Goal: Task Accomplishment & Management: Manage account settings

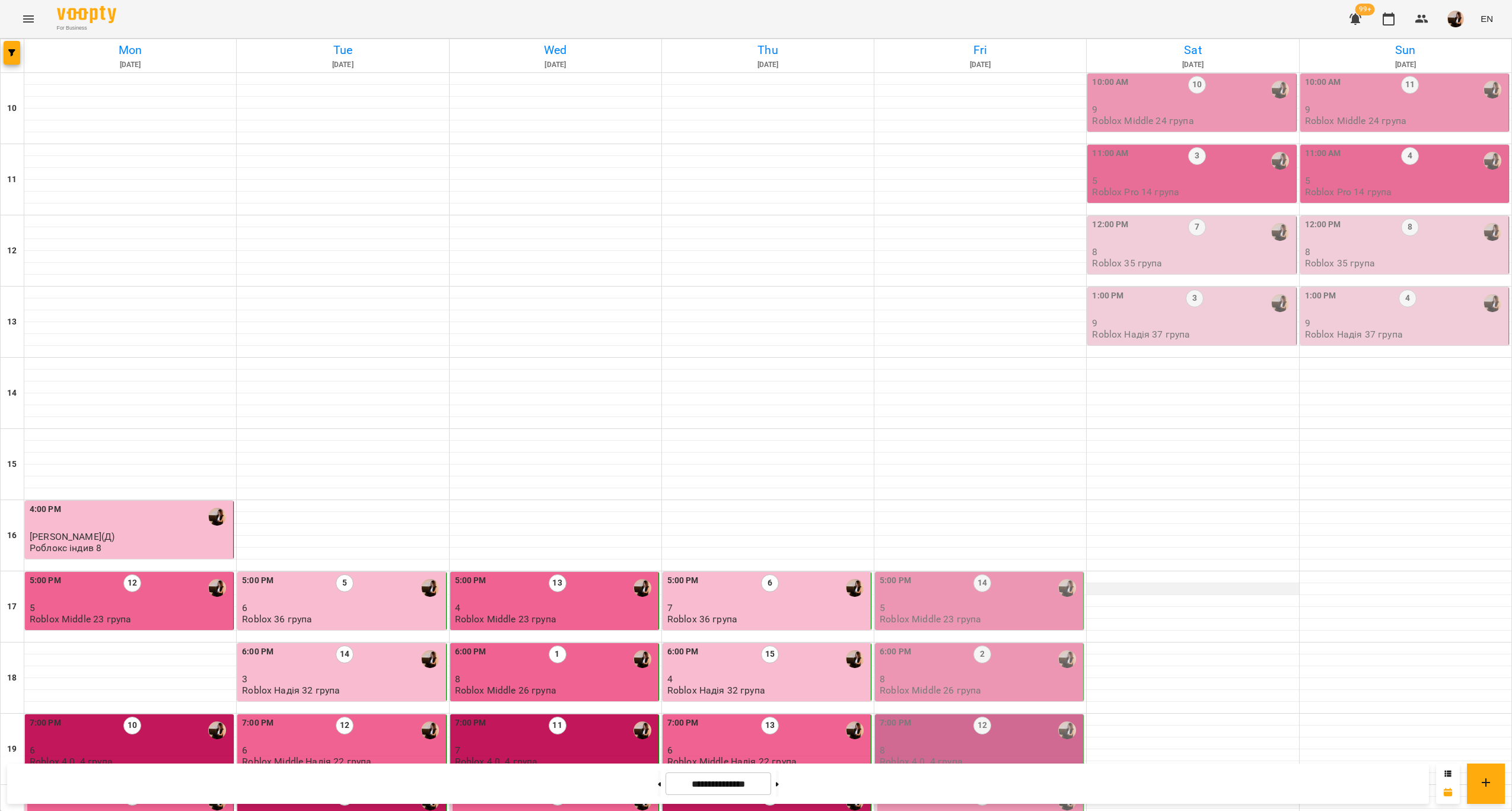
scroll to position [241, 0]
click at [1008, 603] on p "5" at bounding box center [980, 608] width 201 height 10
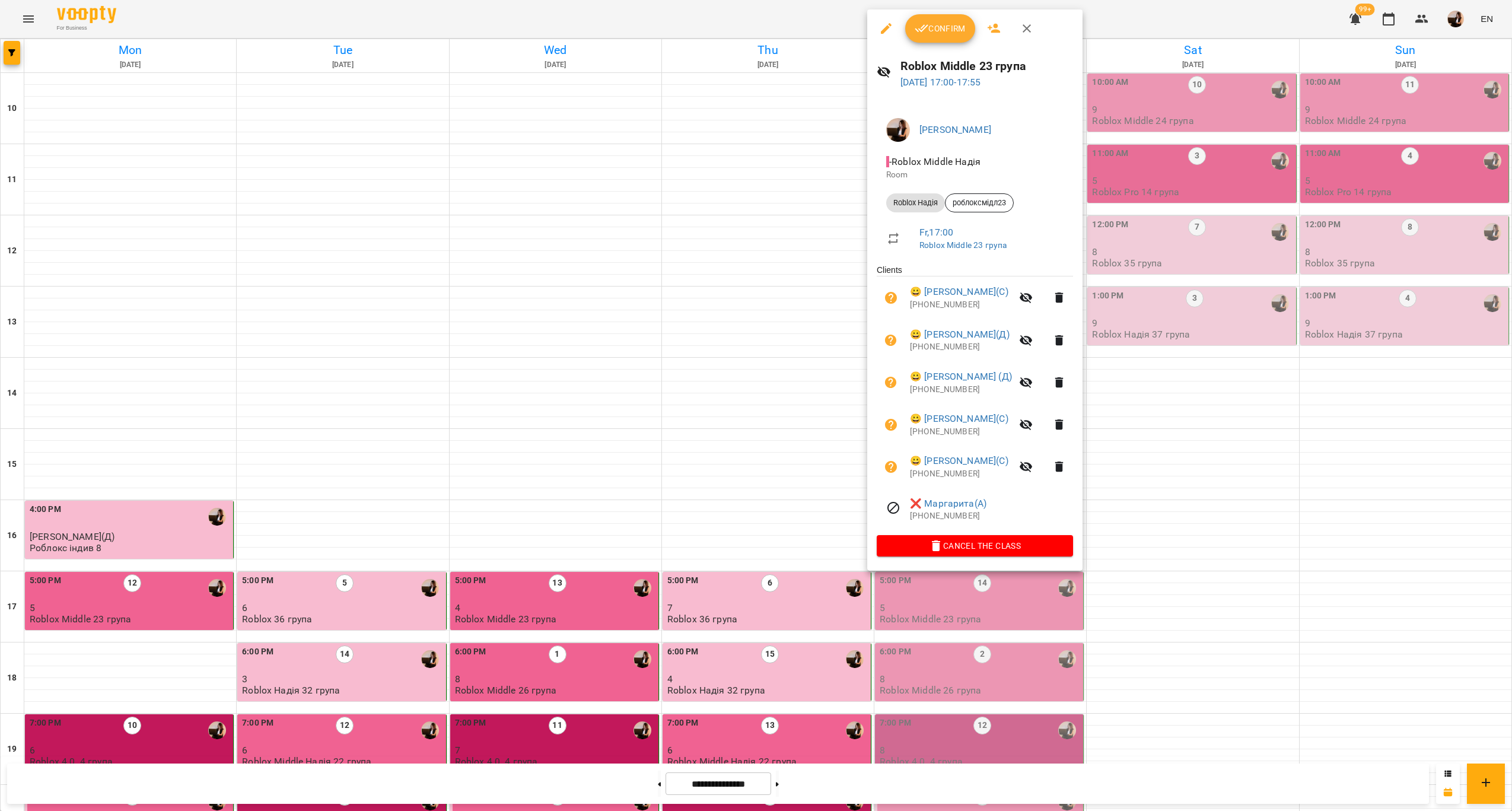
click at [944, 25] on span "Confirm" at bounding box center [941, 29] width 51 height 14
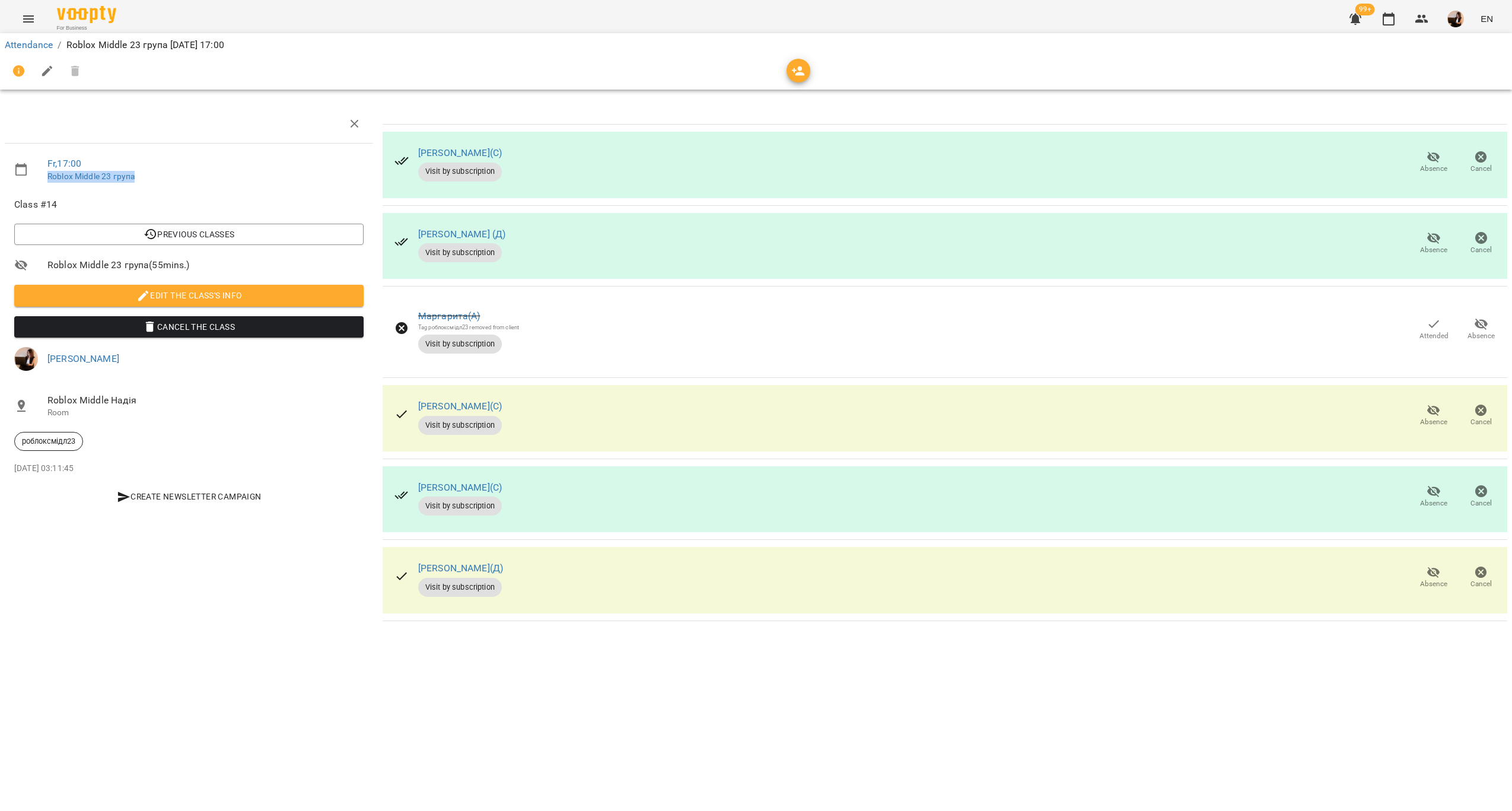
drag, startPoint x: 168, startPoint y: 173, endPoint x: 46, endPoint y: 181, distance: 122.3
click at [46, 181] on li "Fr , 17:00 Roblox Middle 23 група" at bounding box center [189, 169] width 368 height 43
copy link "Roblox Middle 23 група"
click at [31, 41] on link "Attendance" at bounding box center [29, 45] width 49 height 11
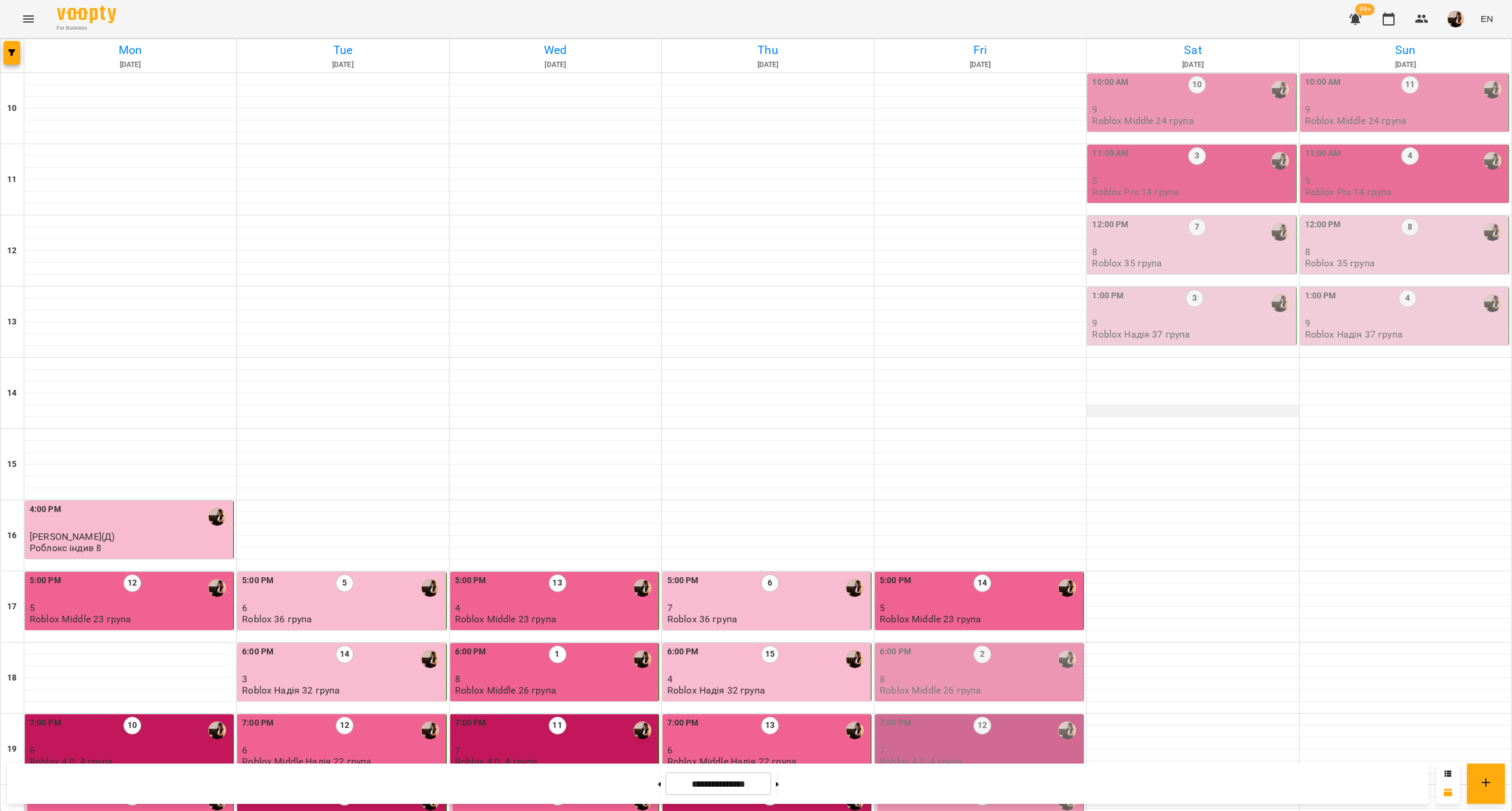
scroll to position [241, 0]
click at [1018, 574] on div "5:00 PM 14" at bounding box center [980, 588] width 201 height 28
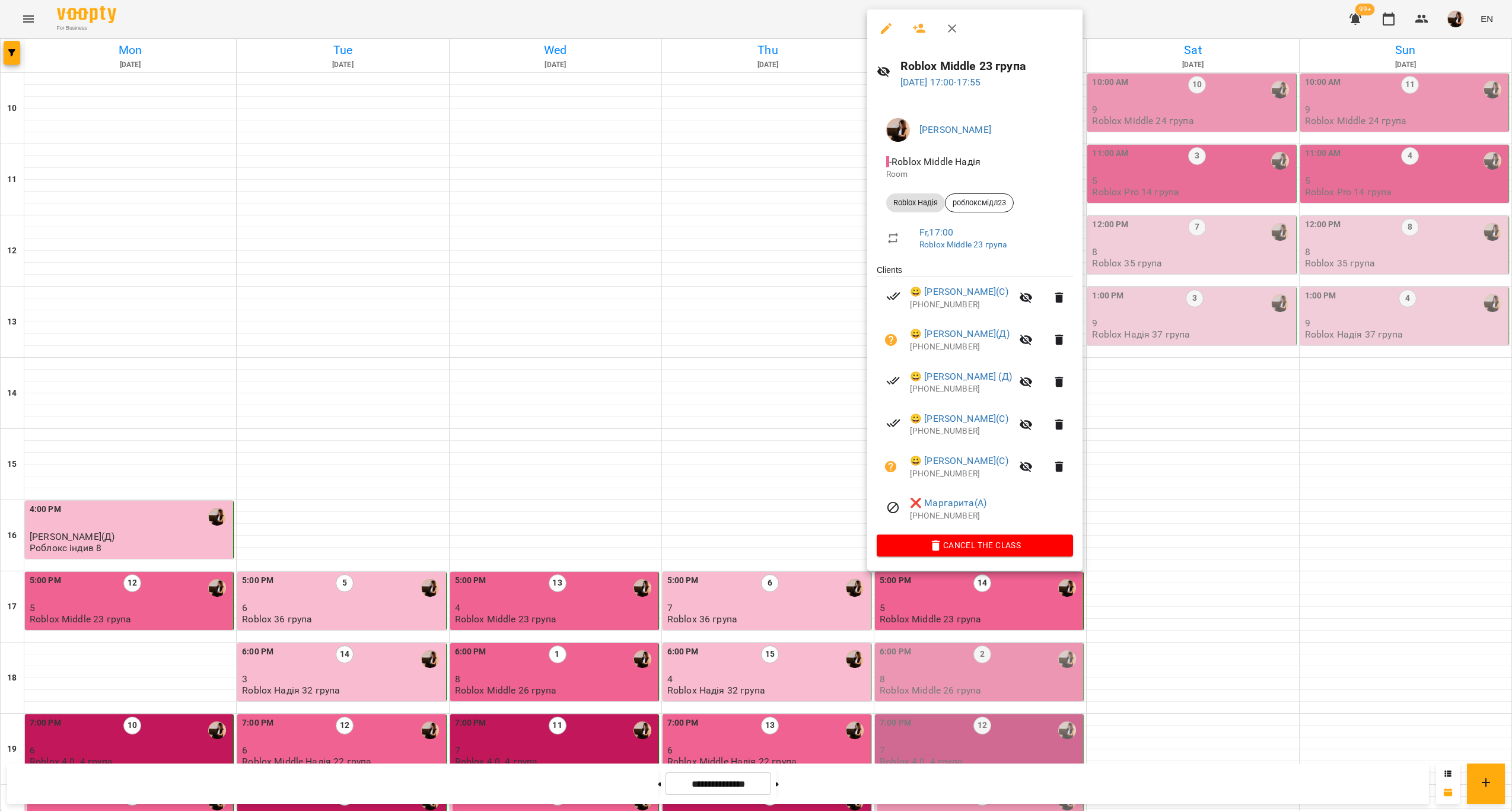
click at [899, 27] on button "button" at bounding box center [886, 28] width 29 height 29
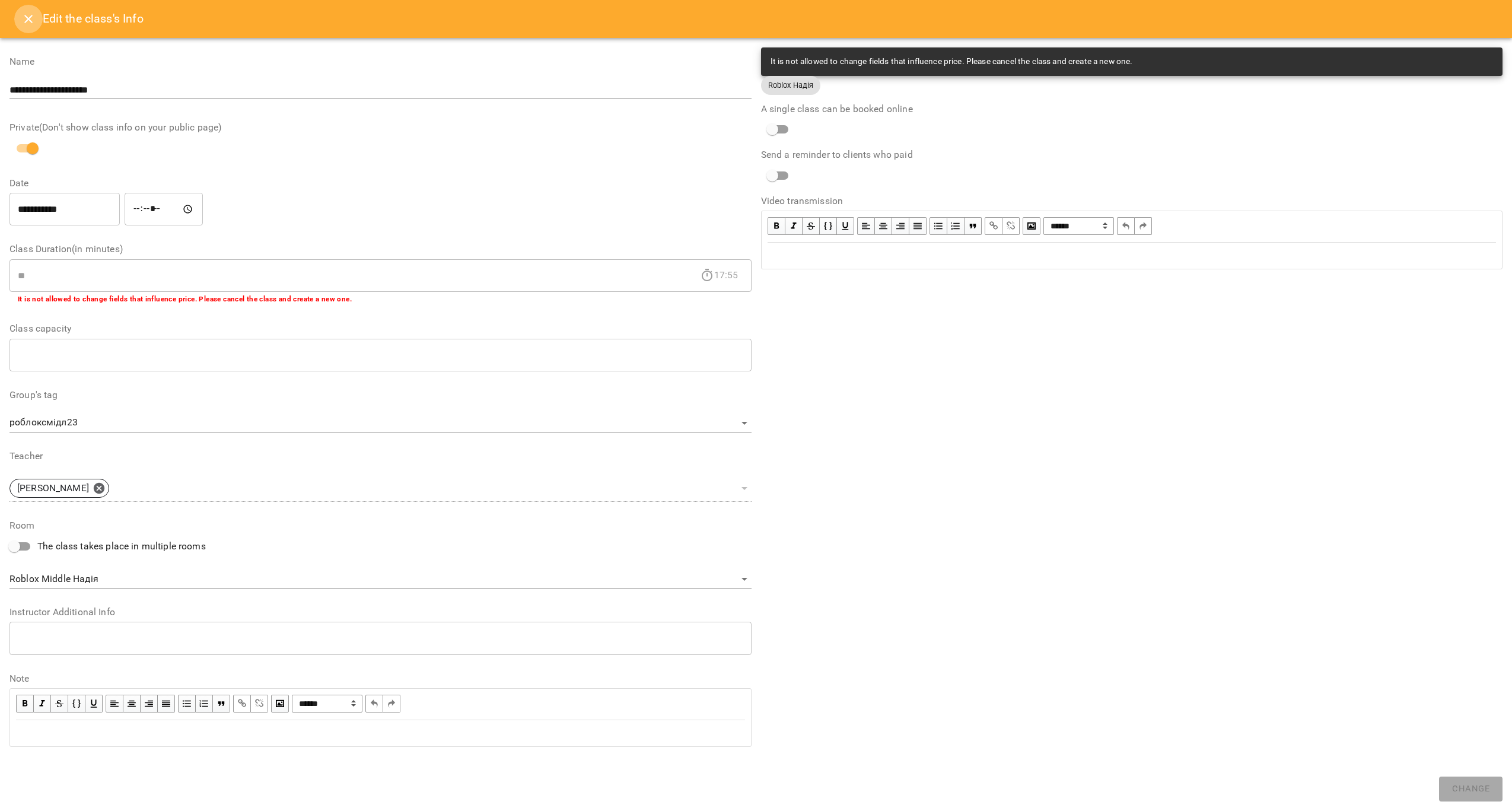
click at [29, 26] on icon "Close" at bounding box center [29, 19] width 14 height 14
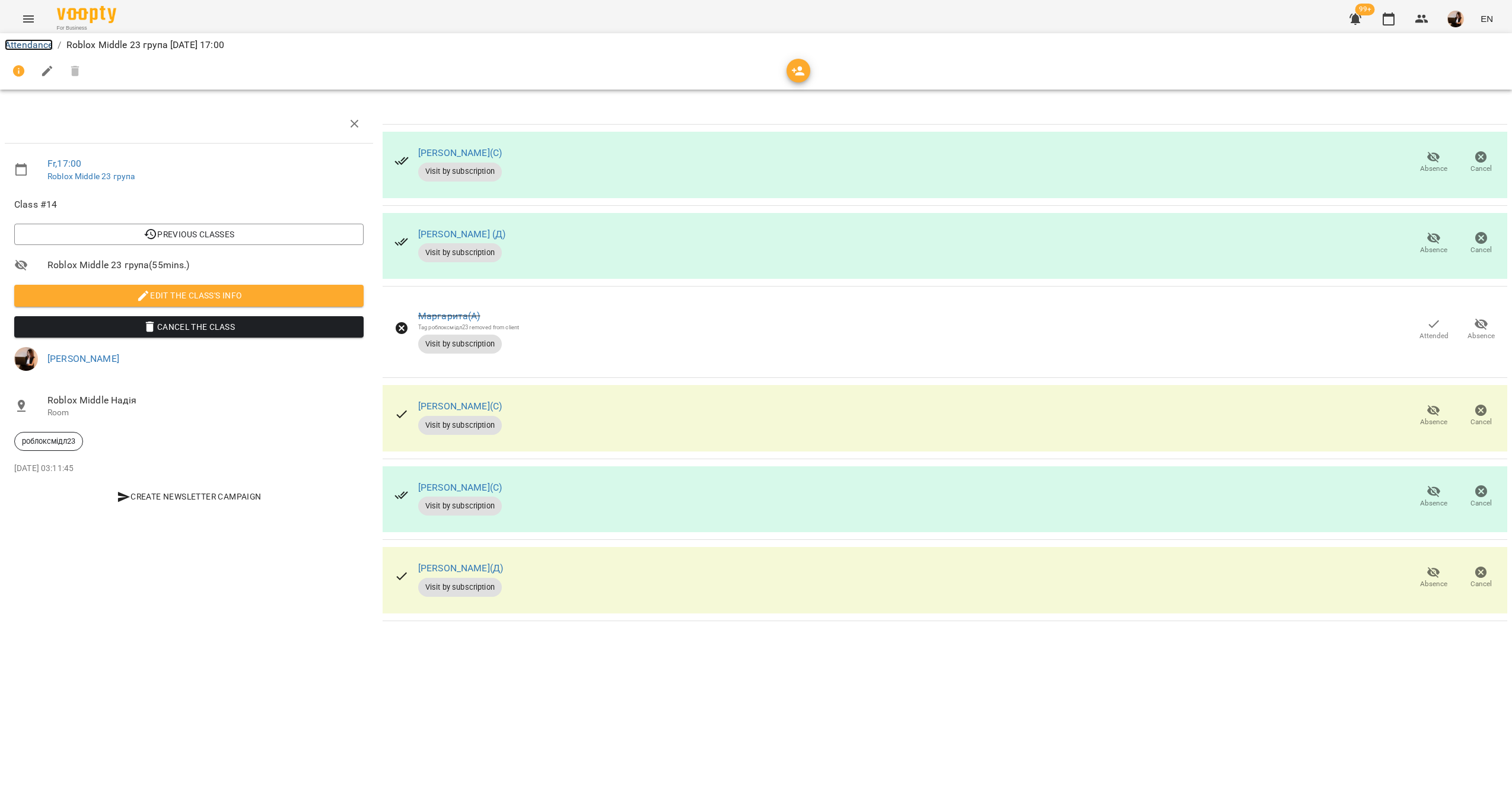
click at [38, 50] on link "Attendance" at bounding box center [29, 45] width 49 height 11
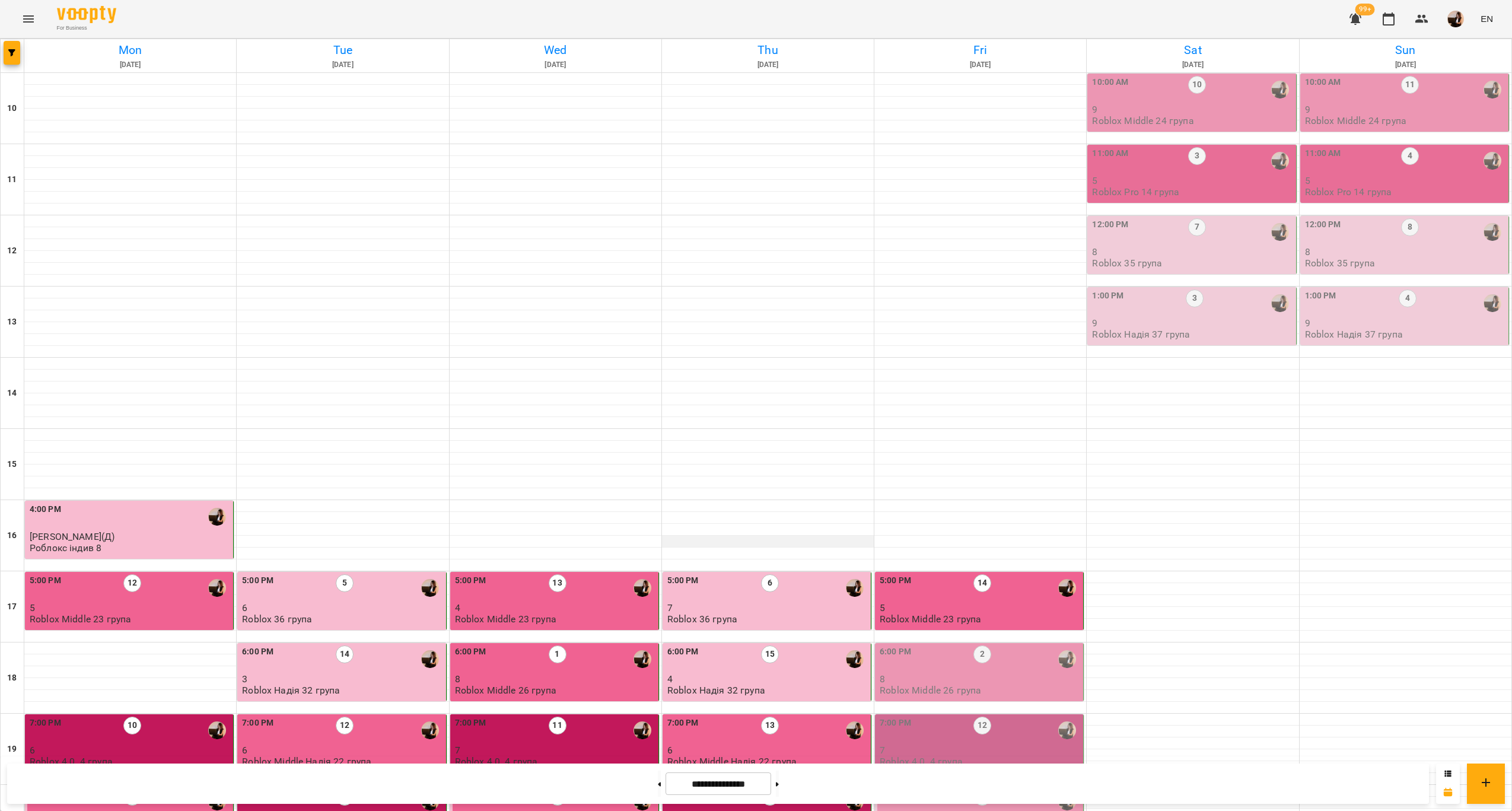
scroll to position [241, 0]
click at [1012, 646] on div "6:00 PM 2" at bounding box center [980, 659] width 201 height 28
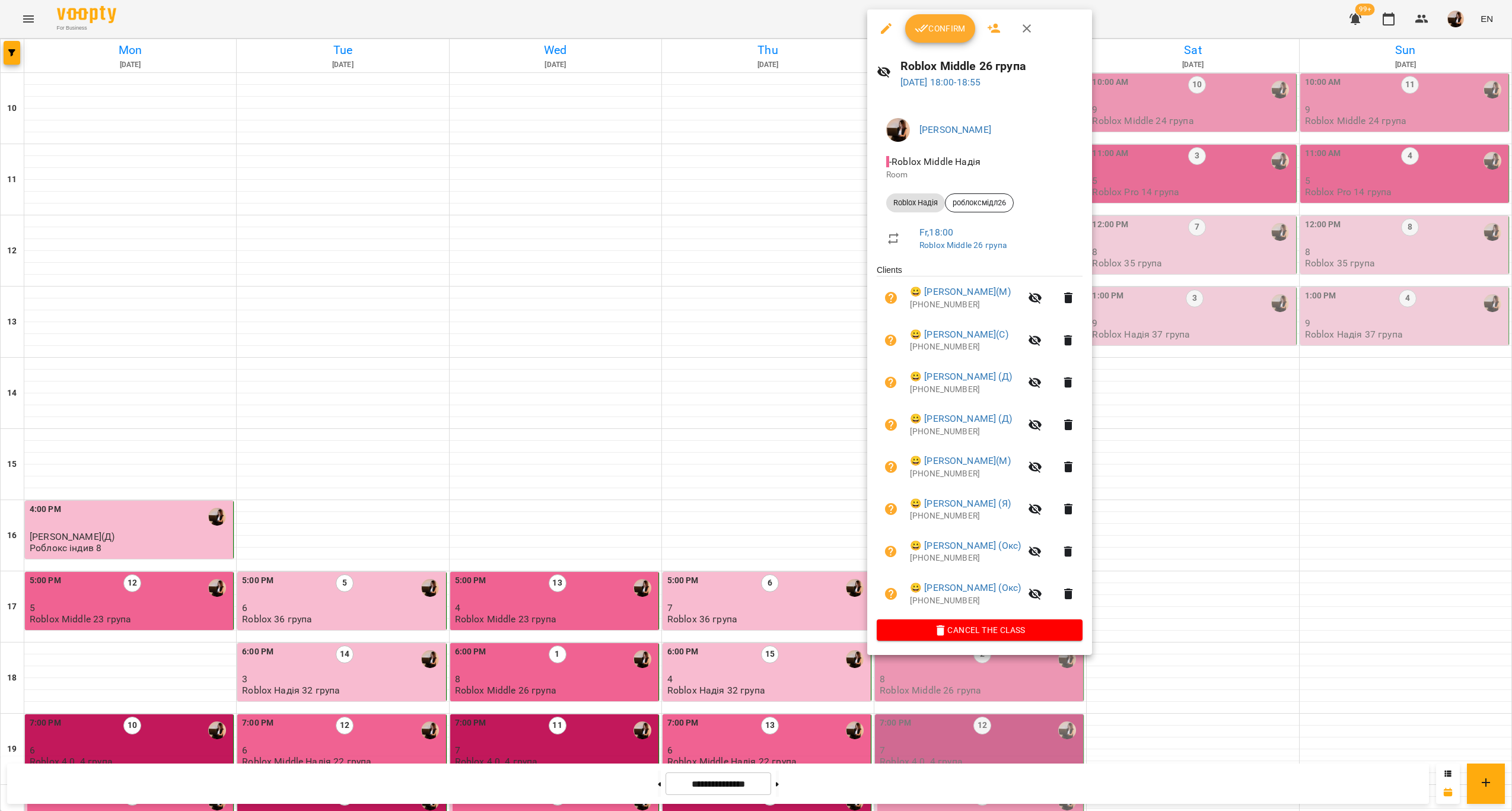
click at [788, 430] on div at bounding box center [756, 405] width 1512 height 811
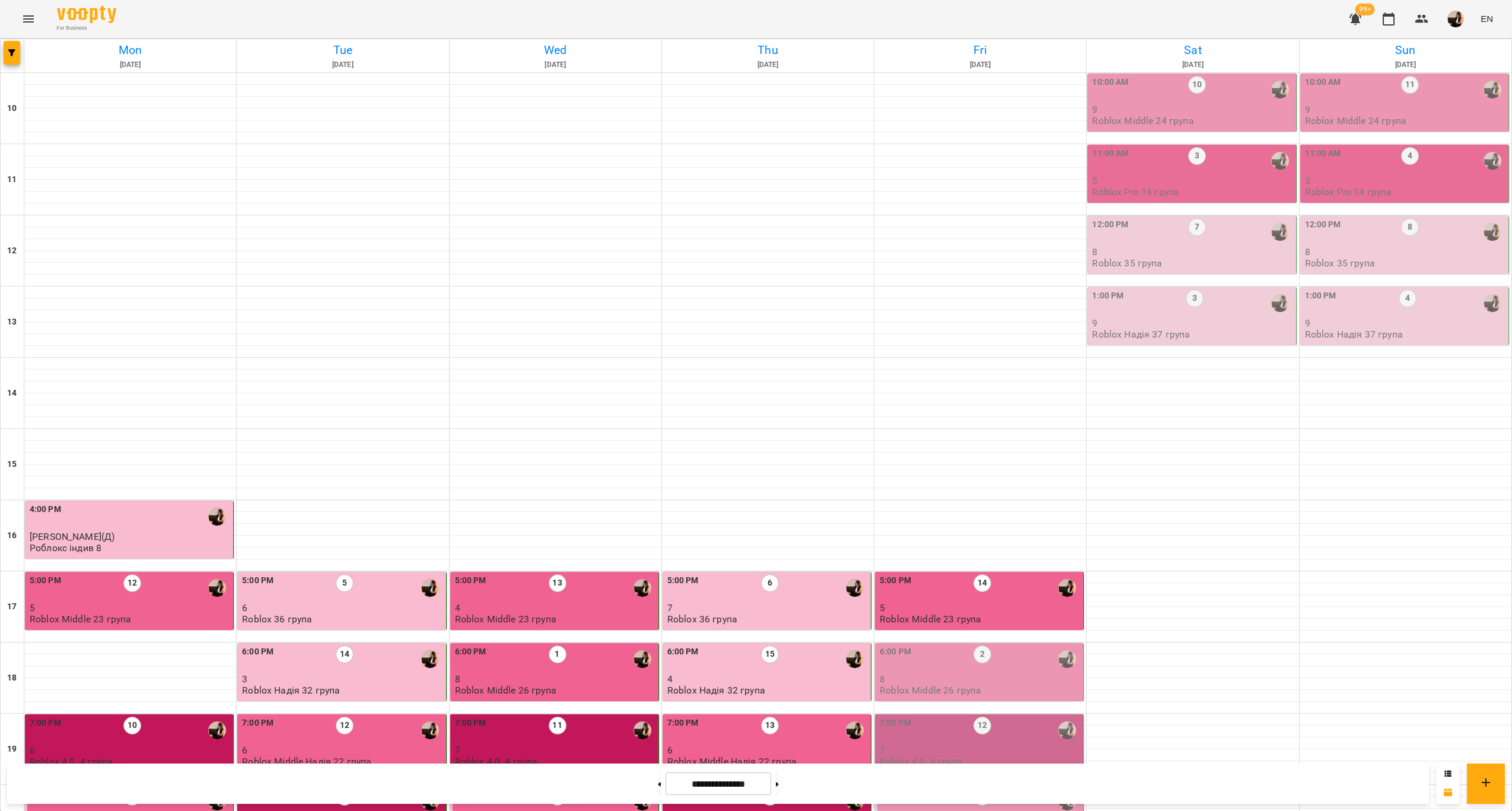
click at [1032, 646] on div "6:00 PM 2" at bounding box center [980, 659] width 201 height 28
